Goal: Navigation & Orientation: Find specific page/section

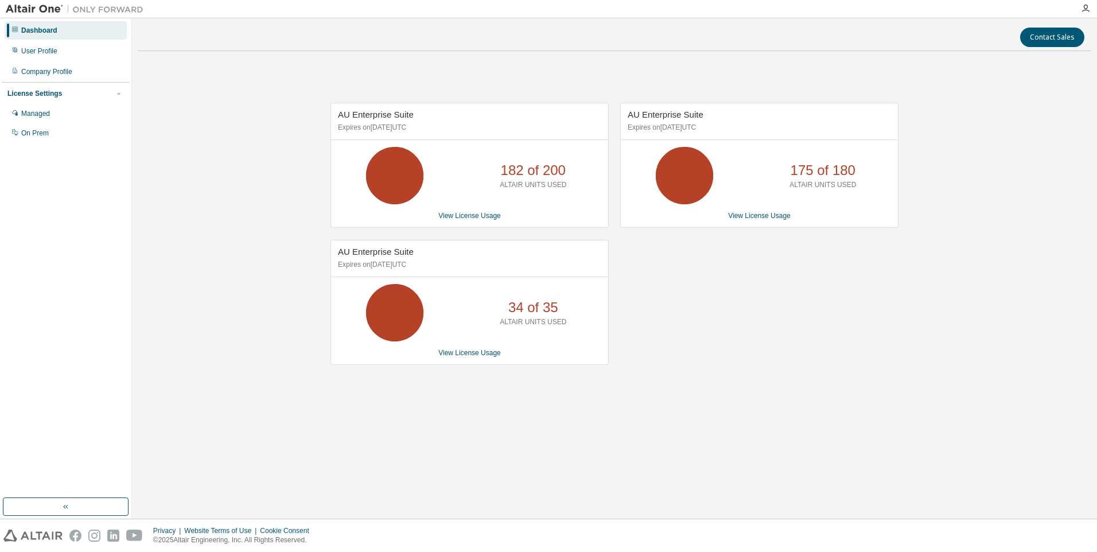
drag, startPoint x: 189, startPoint y: 157, endPoint x: 239, endPoint y: 145, distance: 51.9
click at [191, 157] on div "AU Enterprise Suite Expires on [DATE] UTC 182 of 200 ALTAIR UNITS USED View Lic…" at bounding box center [615, 239] width 954 height 359
click at [293, 135] on div "AU Enterprise Suite Expires on [DATE] UTC 182 of 200 ALTAIR UNITS USED View Lic…" at bounding box center [615, 239] width 954 height 359
click at [242, 170] on div "AU Enterprise Suite Expires on December 9, 2025 UTC 182 of 200 ALTAIR UNITS USE…" at bounding box center [615, 239] width 954 height 359
